Goal: Navigation & Orientation: Find specific page/section

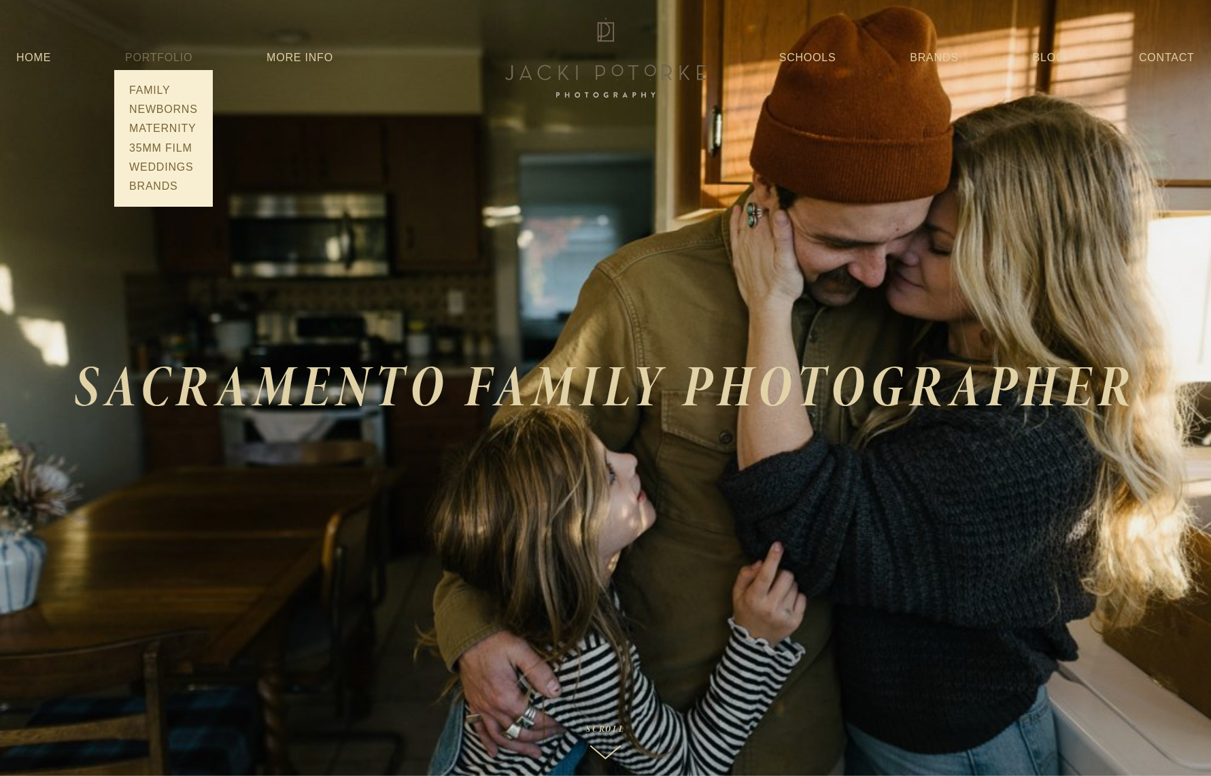
click at [156, 47] on span "Portfolio Family Newborns Maternity 35mm Film Weddings Brands" at bounding box center [158, 58] width 67 height 24
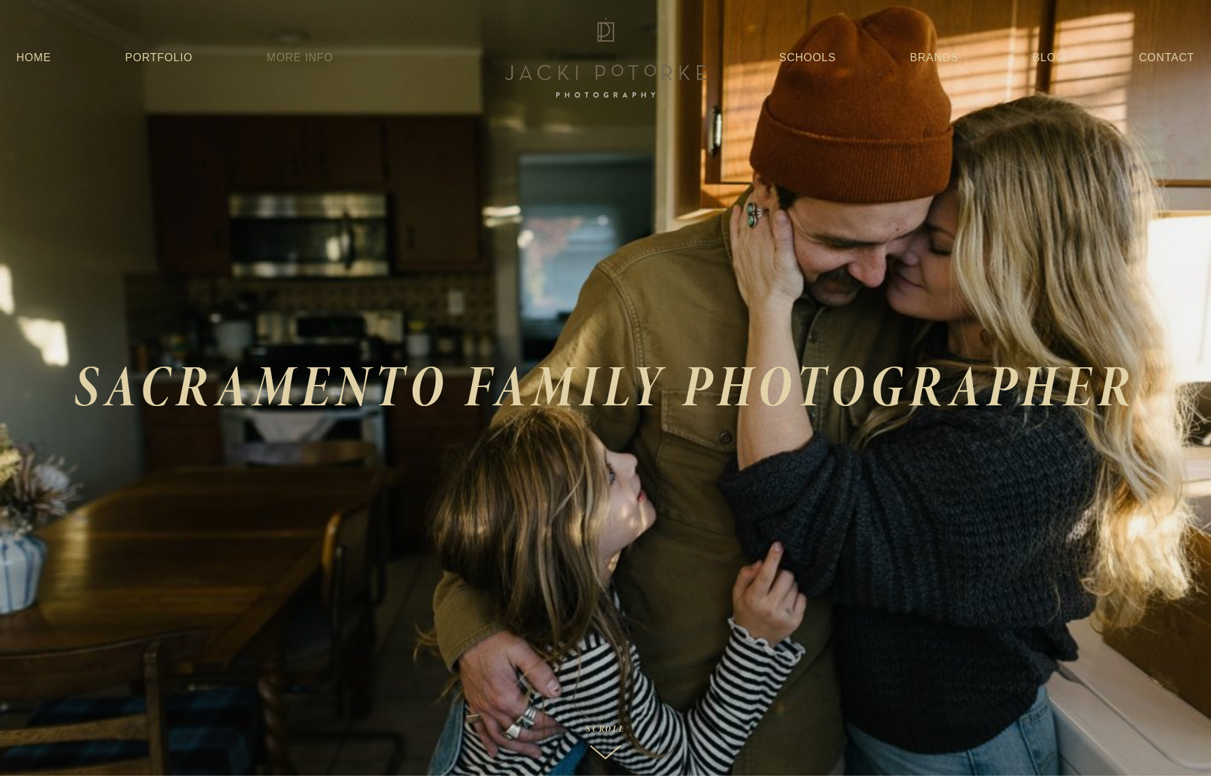
click at [298, 50] on link "More Info" at bounding box center [299, 58] width 67 height 24
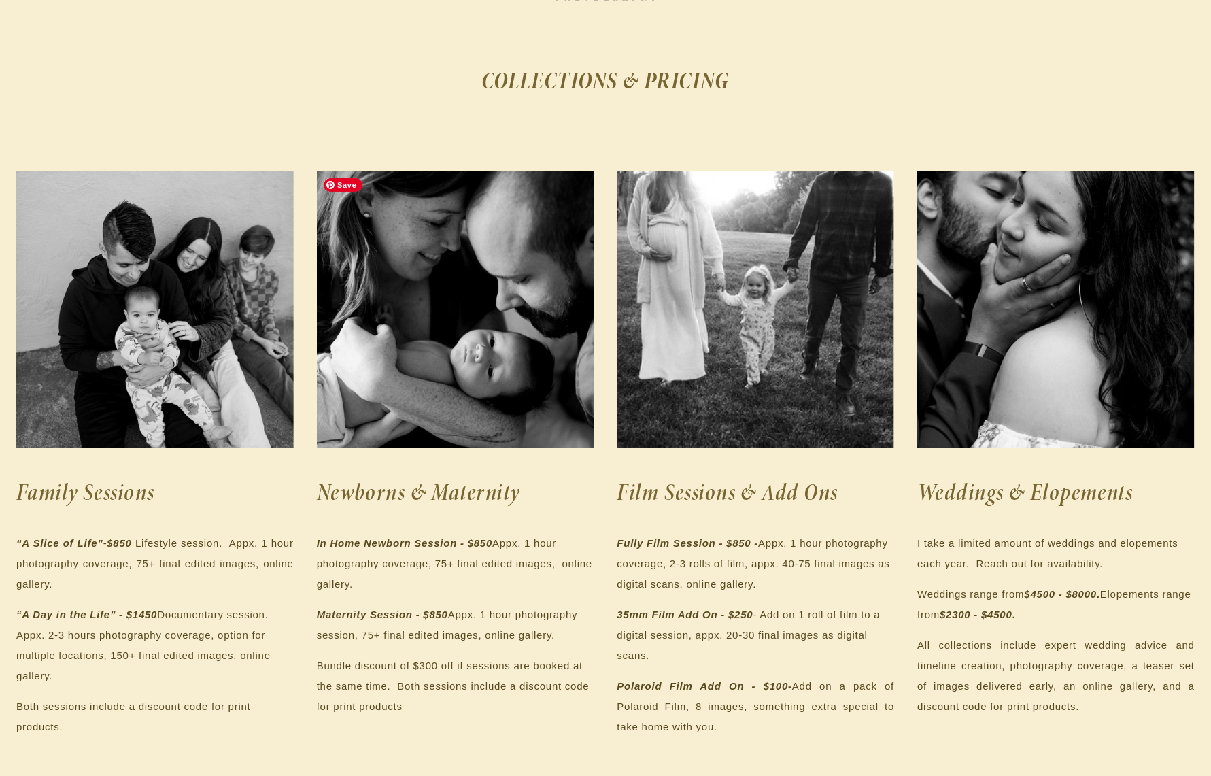
scroll to position [96, 0]
click at [1016, 38] on section "COLLECTIONS & PRICING Family Sessions “A Slice of Life” - $850 Lifestyle sessio…" at bounding box center [605, 788] width 1211 height 1565
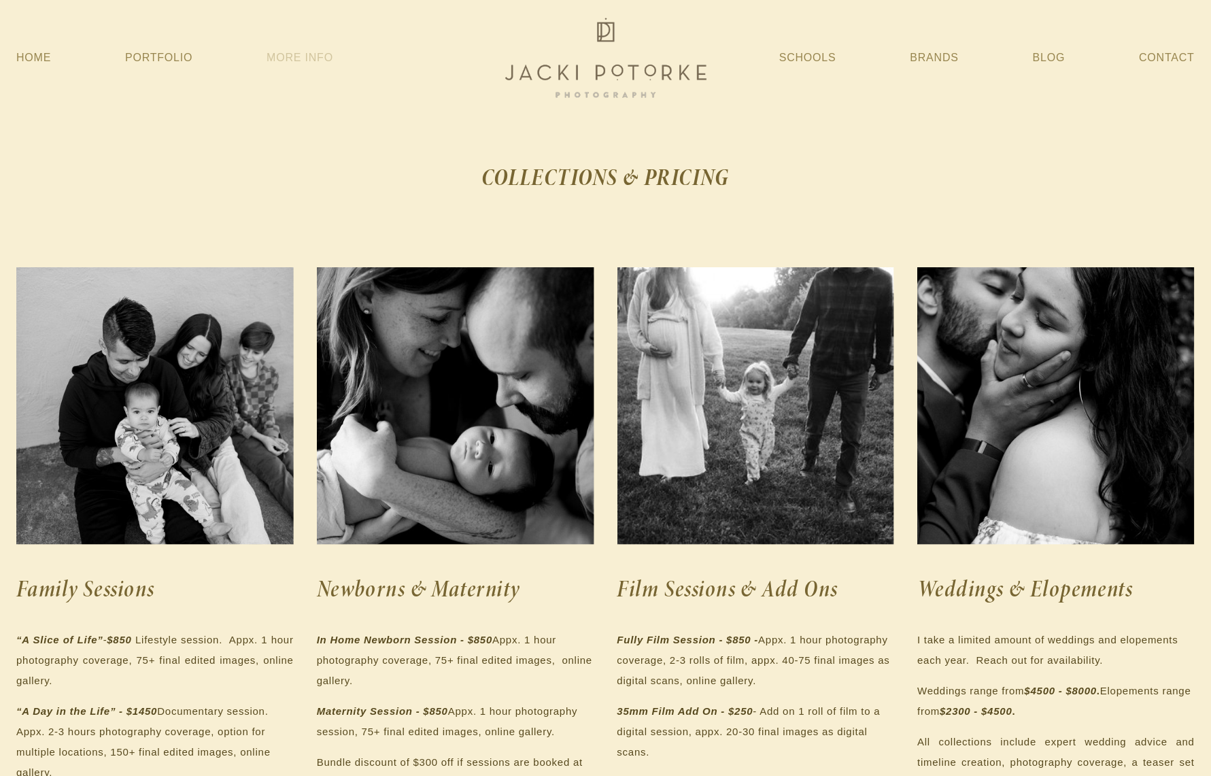
click at [286, 53] on link "More Info" at bounding box center [299, 58] width 67 height 24
click at [286, 61] on link "More Info" at bounding box center [299, 58] width 67 height 24
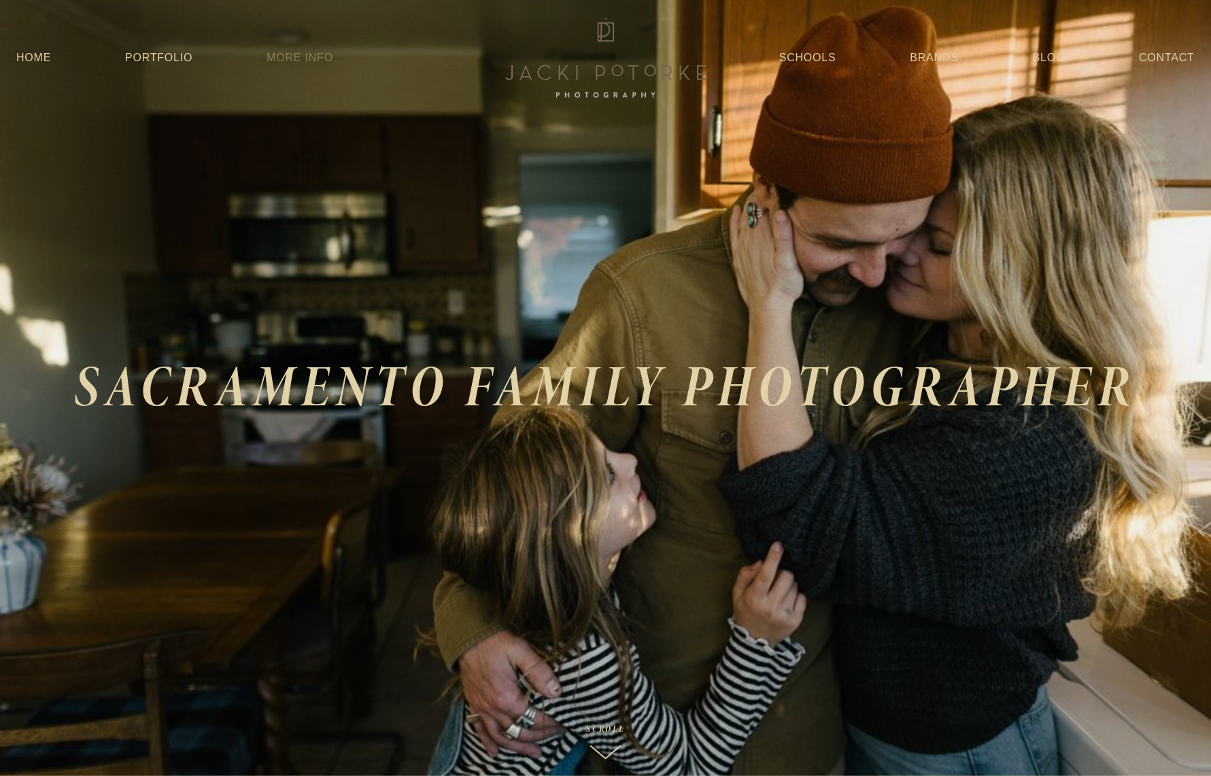
click at [292, 61] on link "More Info" at bounding box center [299, 58] width 67 height 24
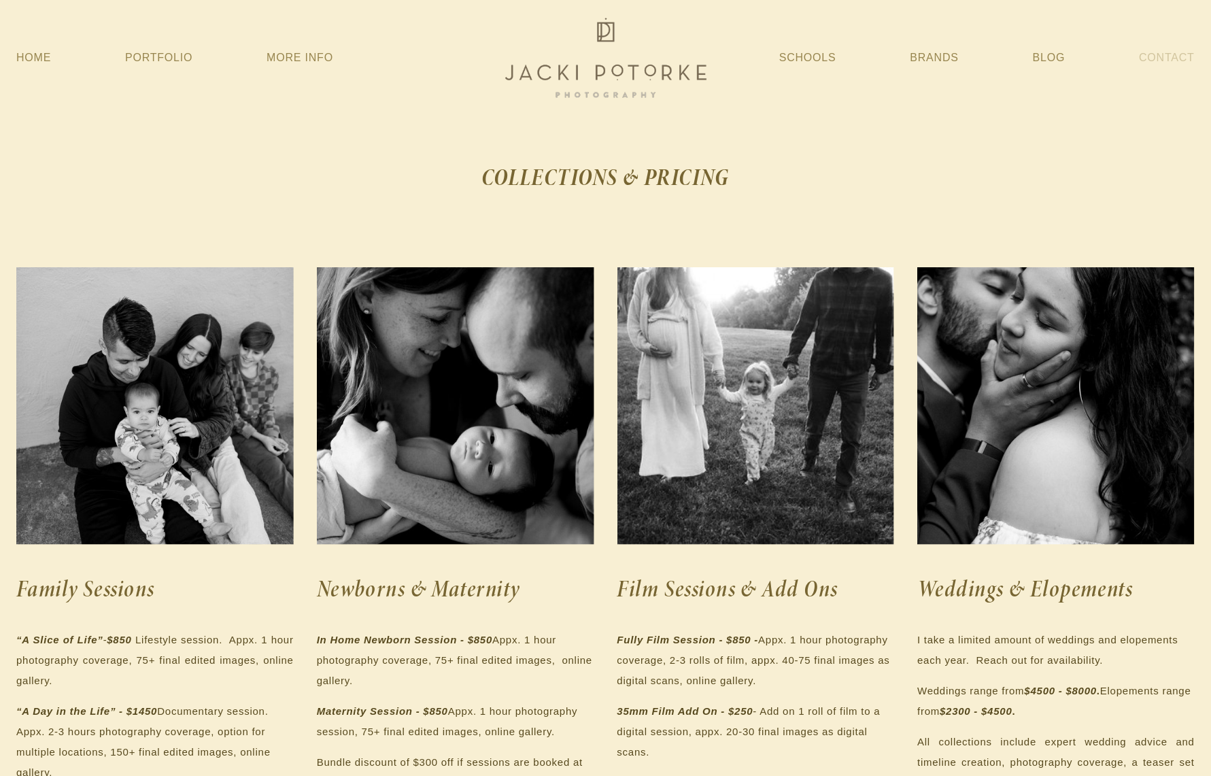
click at [1185, 58] on link "Contact" at bounding box center [1166, 58] width 56 height 24
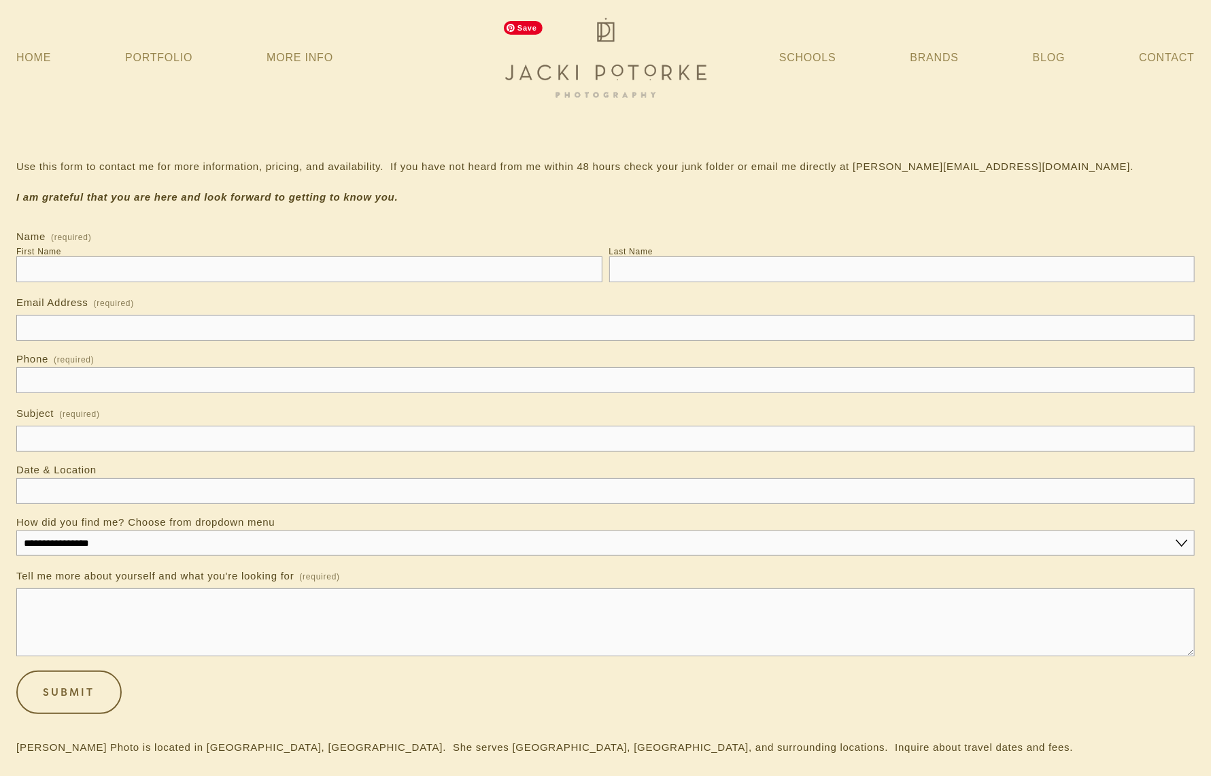
click at [625, 60] on img at bounding box center [605, 57] width 217 height 87
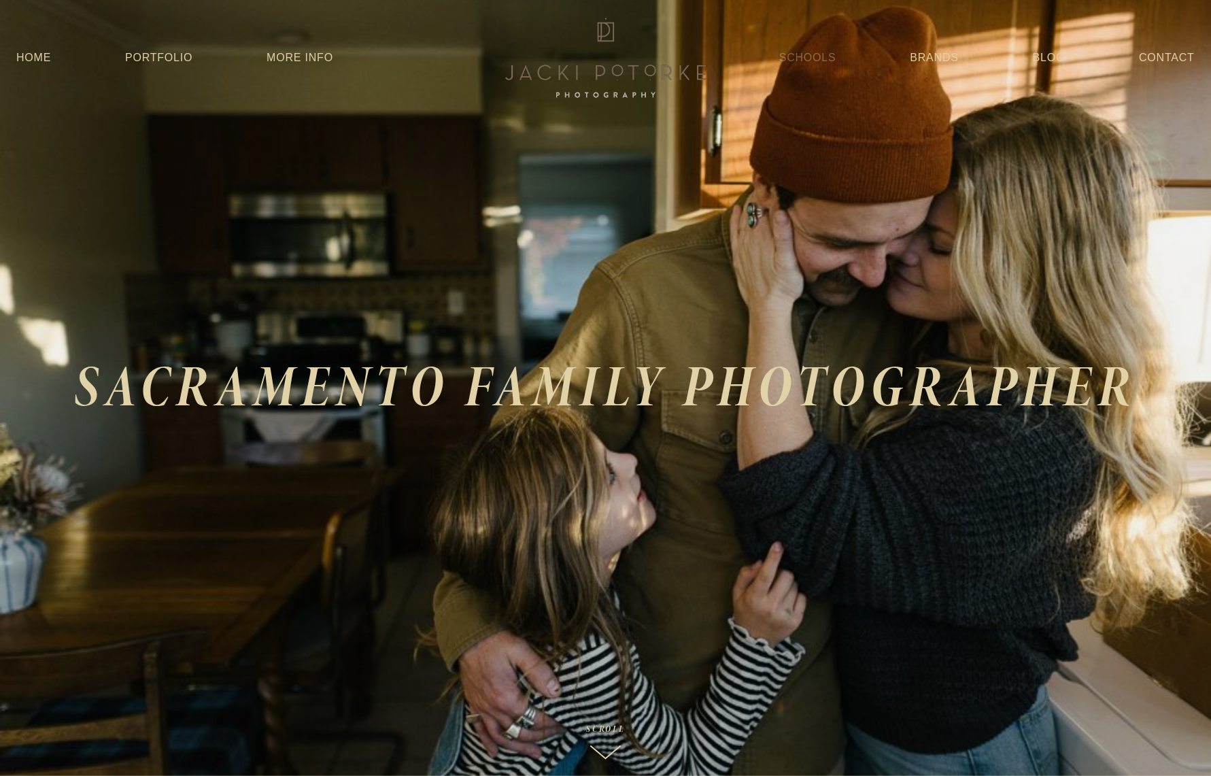
click at [813, 60] on link "Schools" at bounding box center [807, 58] width 57 height 24
